Goal: Task Accomplishment & Management: Complete application form

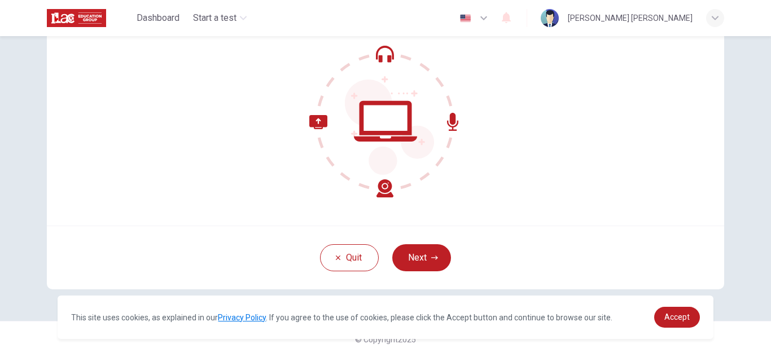
scroll to position [112, 0]
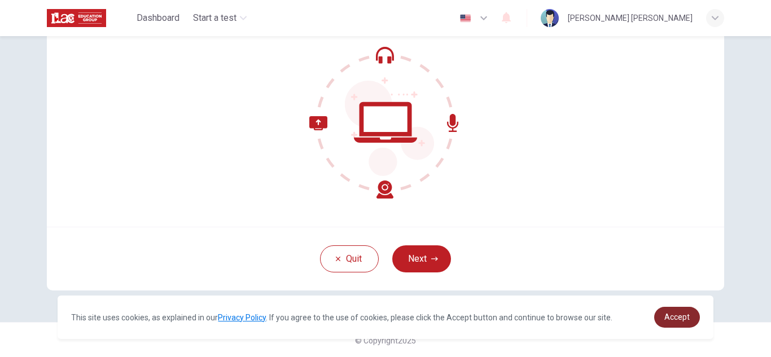
click at [694, 319] on link "Accept" at bounding box center [677, 317] width 46 height 21
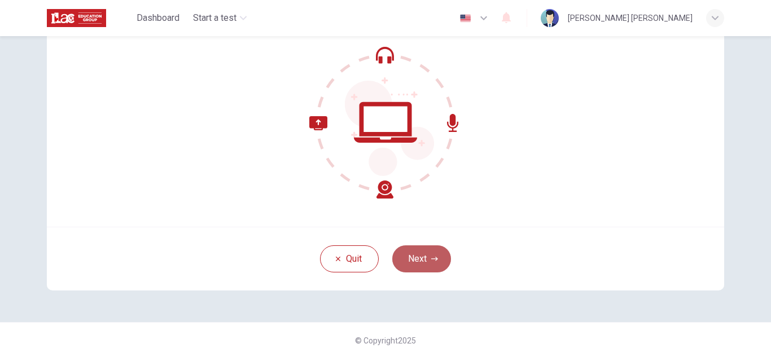
click at [420, 261] on button "Next" at bounding box center [421, 258] width 59 height 27
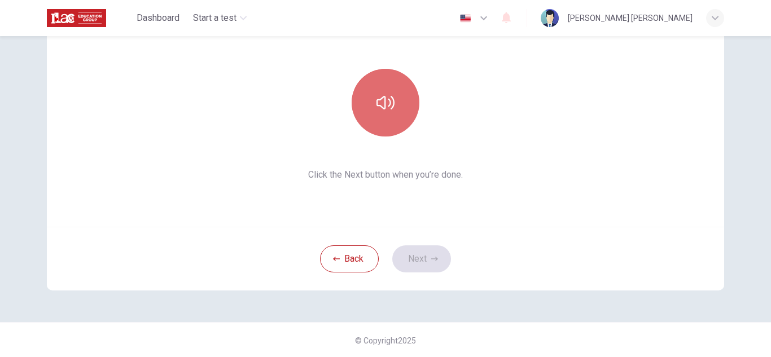
click at [361, 100] on button "button" at bounding box center [385, 103] width 68 height 68
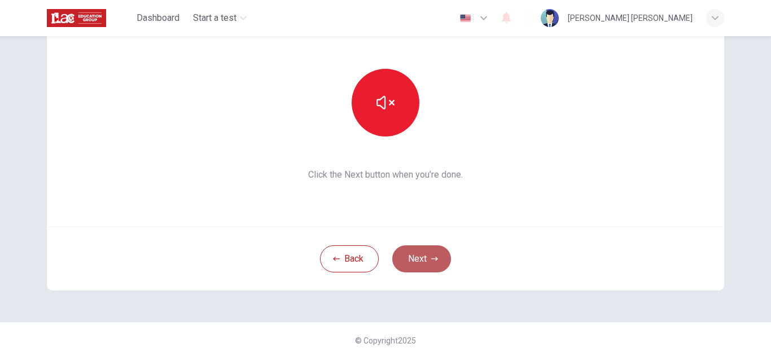
click at [421, 256] on button "Next" at bounding box center [421, 258] width 59 height 27
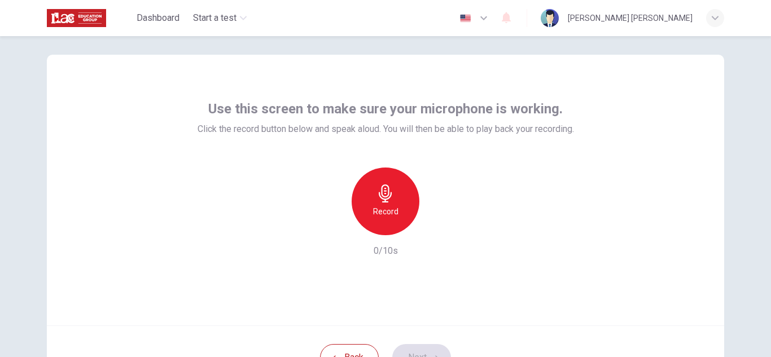
scroll to position [12, 0]
click at [393, 194] on div "Record" at bounding box center [385, 202] width 68 height 68
click at [439, 225] on icon "button" at bounding box center [437, 226] width 11 height 11
click at [331, 227] on icon "button" at bounding box center [333, 226] width 7 height 7
click at [389, 200] on icon "button" at bounding box center [385, 194] width 18 height 18
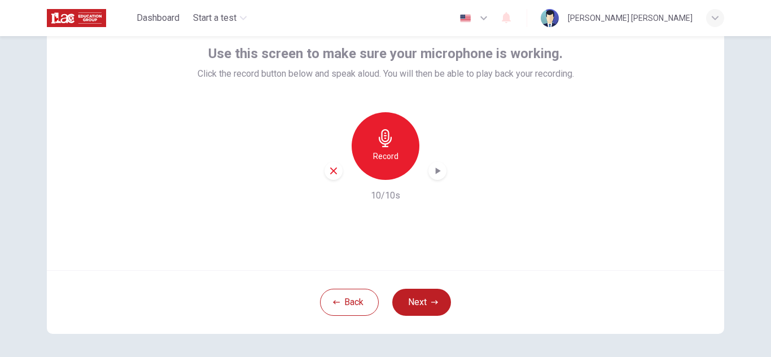
scroll to position [68, 0]
click at [431, 302] on icon "button" at bounding box center [434, 303] width 7 height 7
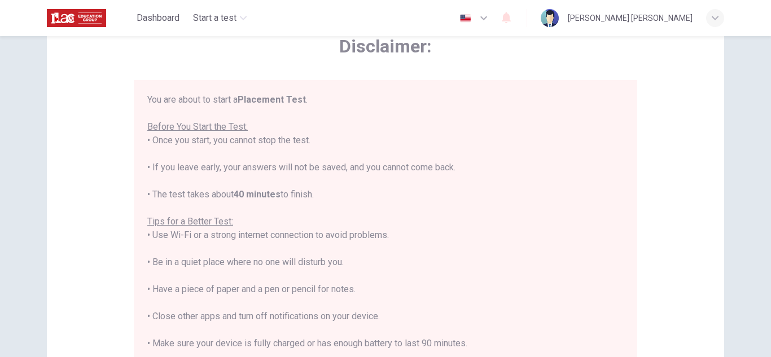
scroll to position [0, 0]
click at [490, 15] on icon "button" at bounding box center [484, 18] width 14 height 14
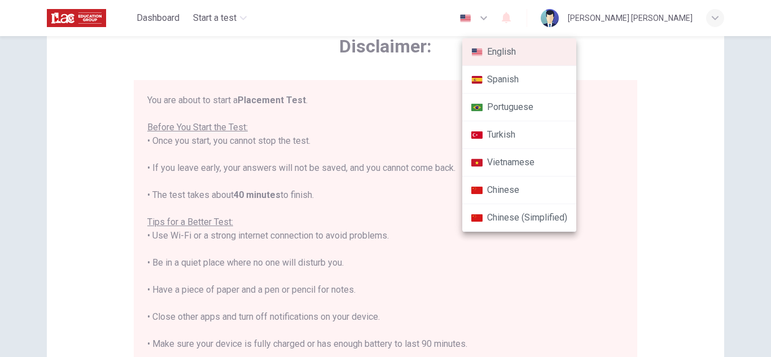
click at [414, 134] on div at bounding box center [385, 178] width 771 height 357
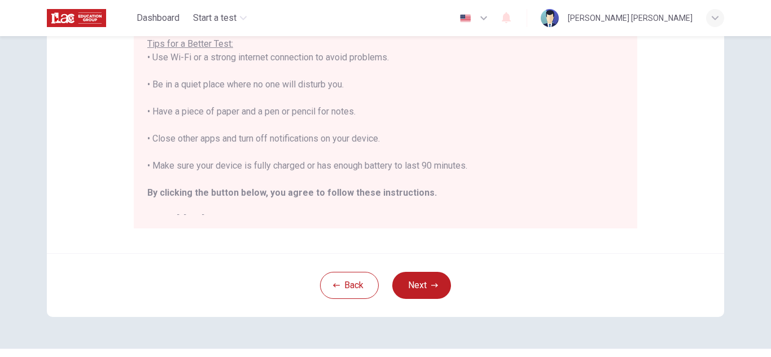
scroll to position [243, 0]
click at [533, 223] on div "You are about to start a Placement Test . Before You Start the Test: • Once you…" at bounding box center [385, 64] width 503 height 327
click at [419, 291] on button "Next" at bounding box center [421, 284] width 59 height 27
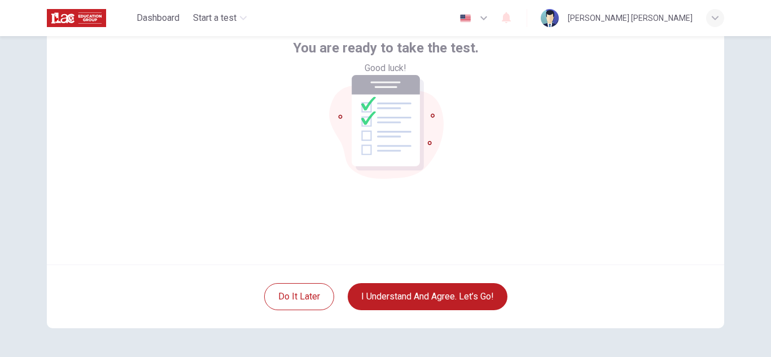
scroll to position [73, 0]
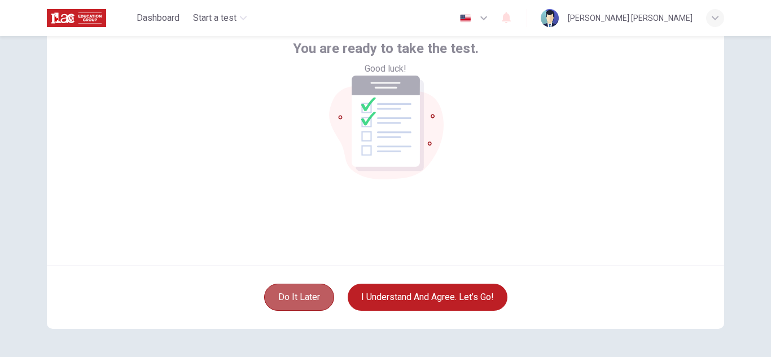
click at [284, 292] on button "Do it later" at bounding box center [299, 297] width 70 height 27
